Goal: Information Seeking & Learning: Check status

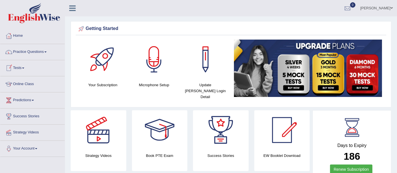
click at [27, 51] on link "Practice Questions" at bounding box center [32, 51] width 64 height 14
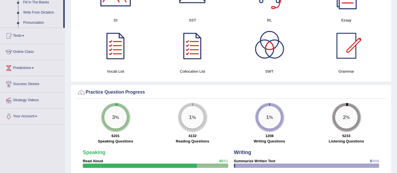
scroll to position [337, 0]
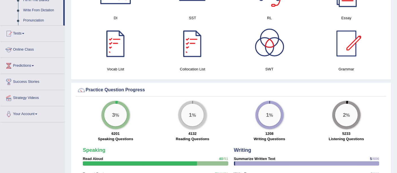
click at [14, 50] on link "Online Class" at bounding box center [32, 49] width 64 height 14
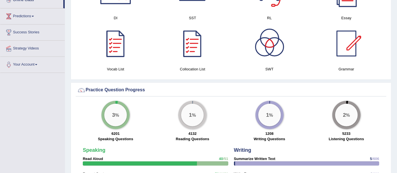
scroll to position [134, 0]
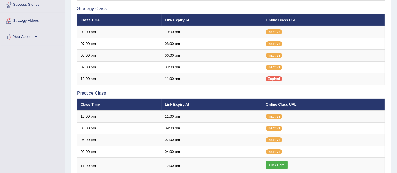
scroll to position [112, 0]
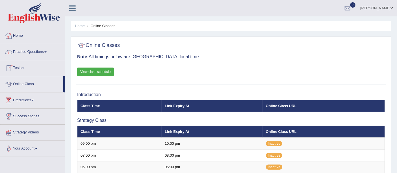
click at [21, 38] on link "Home" at bounding box center [32, 35] width 64 height 14
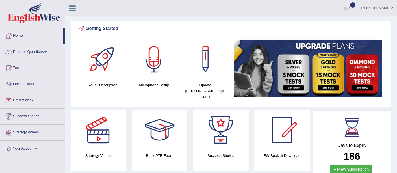
click at [28, 50] on link "Practice Questions" at bounding box center [32, 51] width 64 height 14
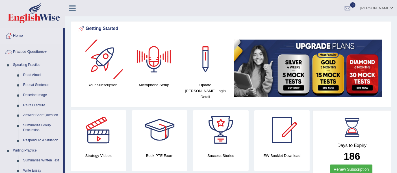
click at [35, 49] on link "Practice Questions" at bounding box center [31, 51] width 63 height 14
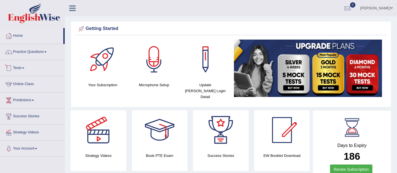
click at [18, 69] on link "Tests" at bounding box center [32, 67] width 64 height 14
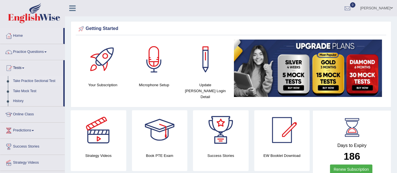
click at [34, 77] on link "Take Practice Sectional Test" at bounding box center [36, 81] width 53 height 10
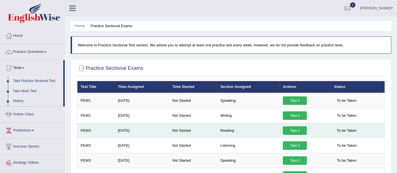
click at [301, 133] on link "Take it" at bounding box center [295, 130] width 24 height 8
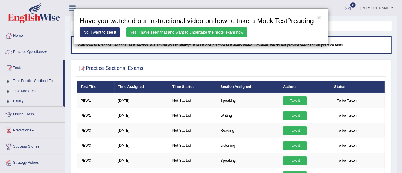
click at [212, 33] on link "Yes, I have seen that and want to undertake the mock exam now" at bounding box center [186, 32] width 121 height 10
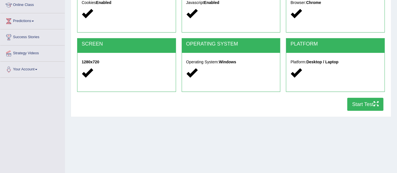
scroll to position [81, 0]
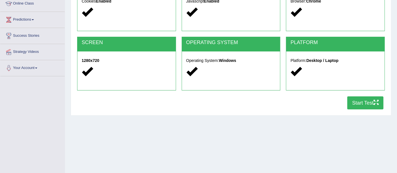
click at [360, 105] on button "Start Test" at bounding box center [366, 102] width 36 height 13
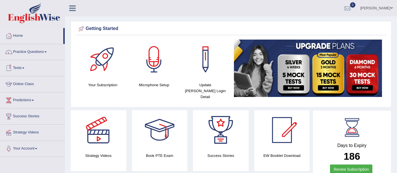
click at [18, 70] on link "Tests" at bounding box center [32, 67] width 64 height 14
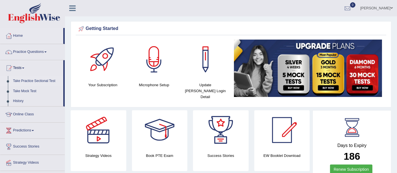
click at [35, 81] on link "Take Practice Sectional Test" at bounding box center [36, 81] width 53 height 10
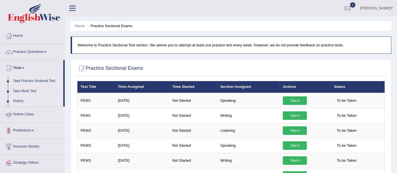
click at [18, 103] on link "History" at bounding box center [36, 101] width 53 height 10
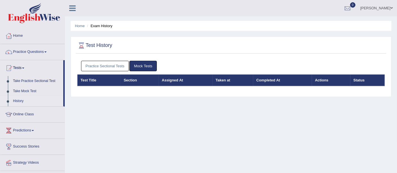
click at [143, 65] on link "Mock Tests" at bounding box center [143, 66] width 27 height 10
click at [105, 61] on link "Practice Sectional Tests" at bounding box center [105, 66] width 48 height 10
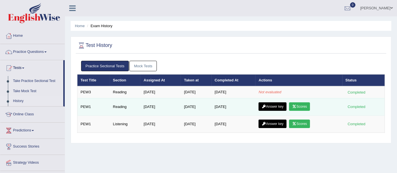
click at [278, 109] on link "Answer key" at bounding box center [273, 106] width 28 height 8
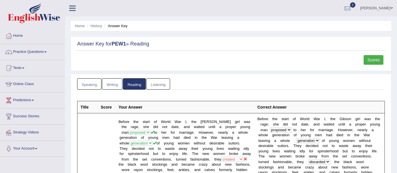
click at [85, 82] on link "Speaking" at bounding box center [89, 84] width 24 height 12
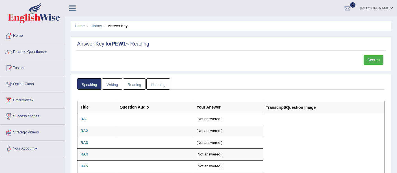
click at [141, 84] on link "Reading" at bounding box center [134, 84] width 23 height 12
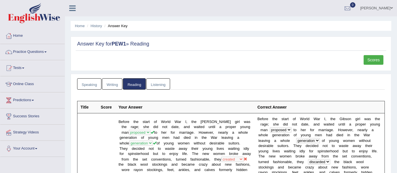
click at [378, 57] on link "Scores" at bounding box center [374, 60] width 20 height 10
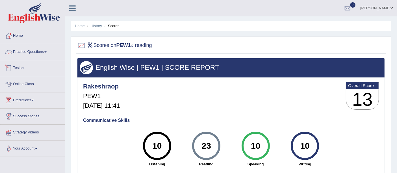
click at [17, 66] on link "Tests" at bounding box center [32, 67] width 64 height 14
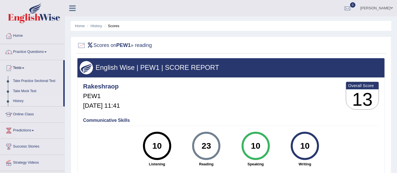
click at [18, 100] on link "History" at bounding box center [36, 101] width 53 height 10
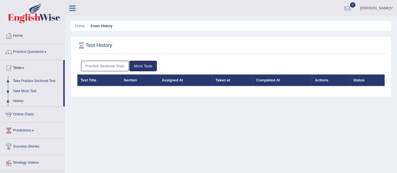
click at [149, 64] on link "Mock Tests" at bounding box center [143, 66] width 27 height 10
click at [119, 66] on link "Practice Sectional Tests" at bounding box center [105, 66] width 48 height 10
click at [98, 66] on link "Practice Sectional Tests" at bounding box center [105, 66] width 48 height 10
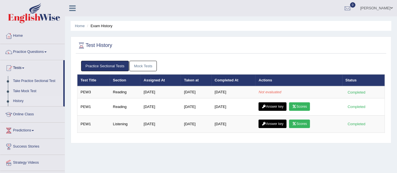
click at [107, 77] on th "Test Title" at bounding box center [93, 80] width 33 height 12
click at [106, 83] on th "Test Title" at bounding box center [93, 80] width 33 height 12
